Goal: Information Seeking & Learning: Learn about a topic

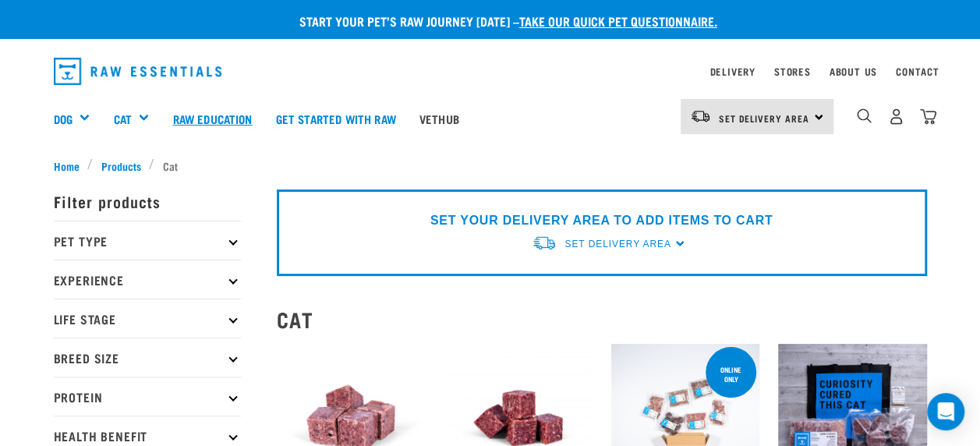
click at [186, 119] on link "Raw Education" at bounding box center [212, 118] width 103 height 62
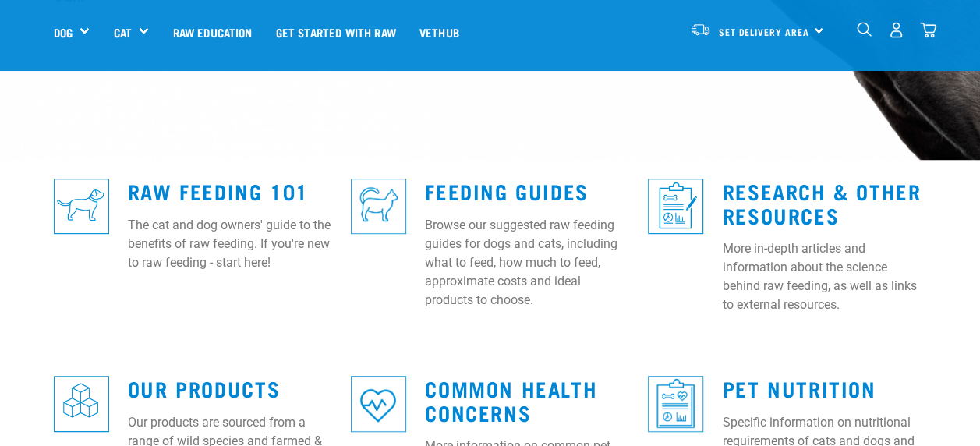
scroll to position [377, 0]
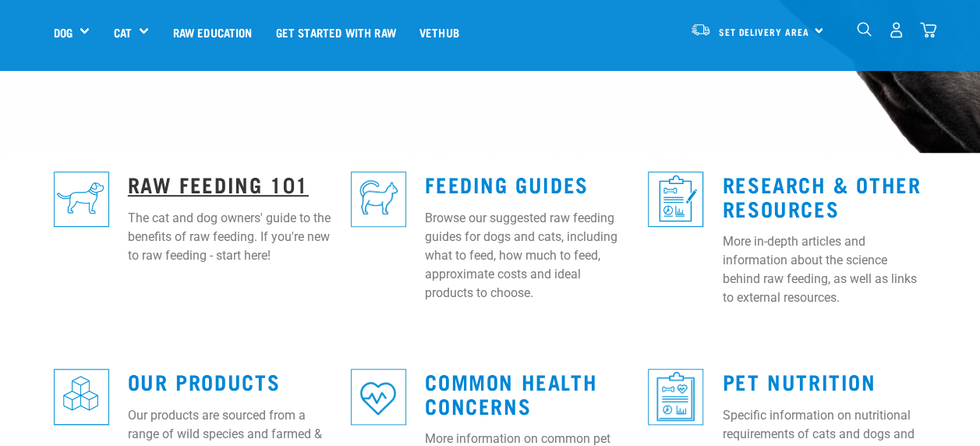
click at [187, 178] on link "Raw Feeding 101" at bounding box center [218, 184] width 181 height 12
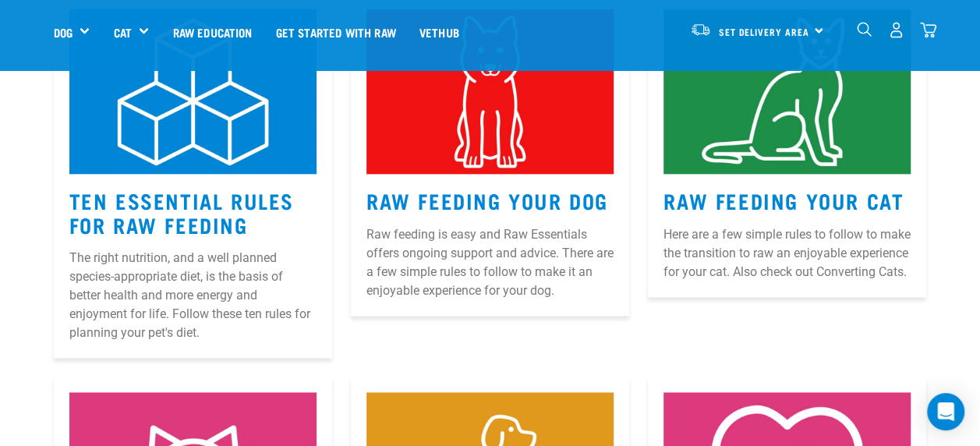
scroll to position [816, 0]
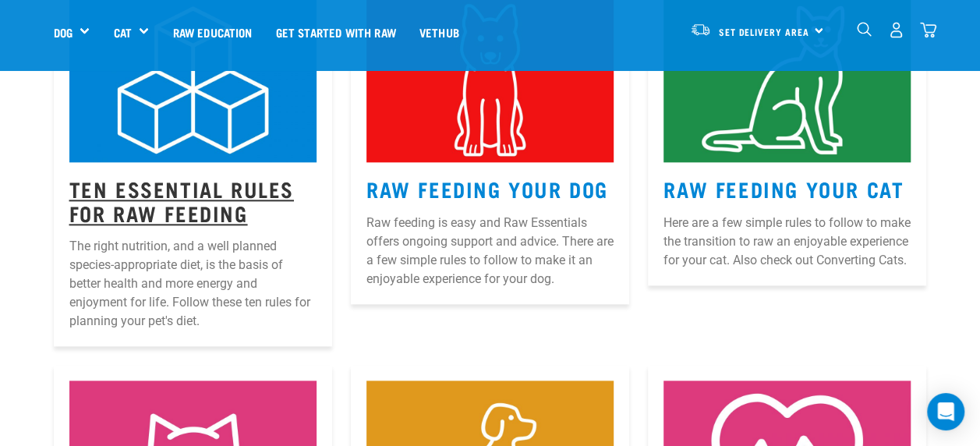
click at [165, 183] on link "Ten Essential Rules for Raw Feeding" at bounding box center [181, 201] width 225 height 36
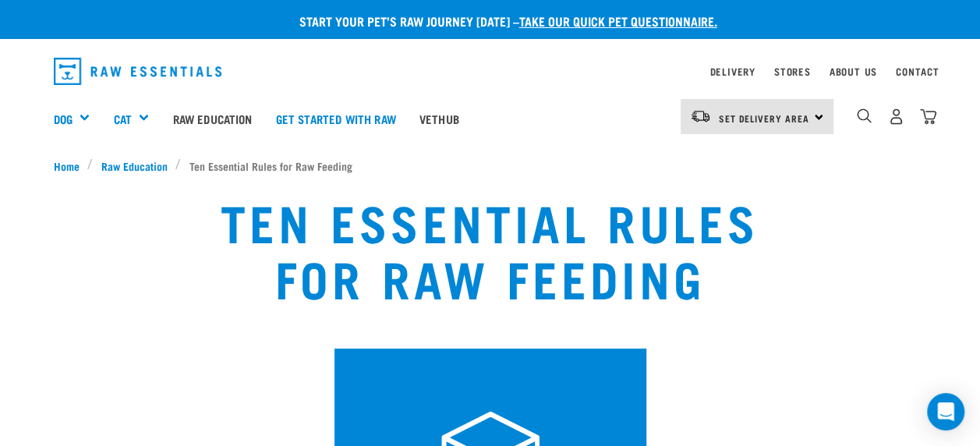
scroll to position [2, 0]
